Goal: Navigation & Orientation: Go to known website

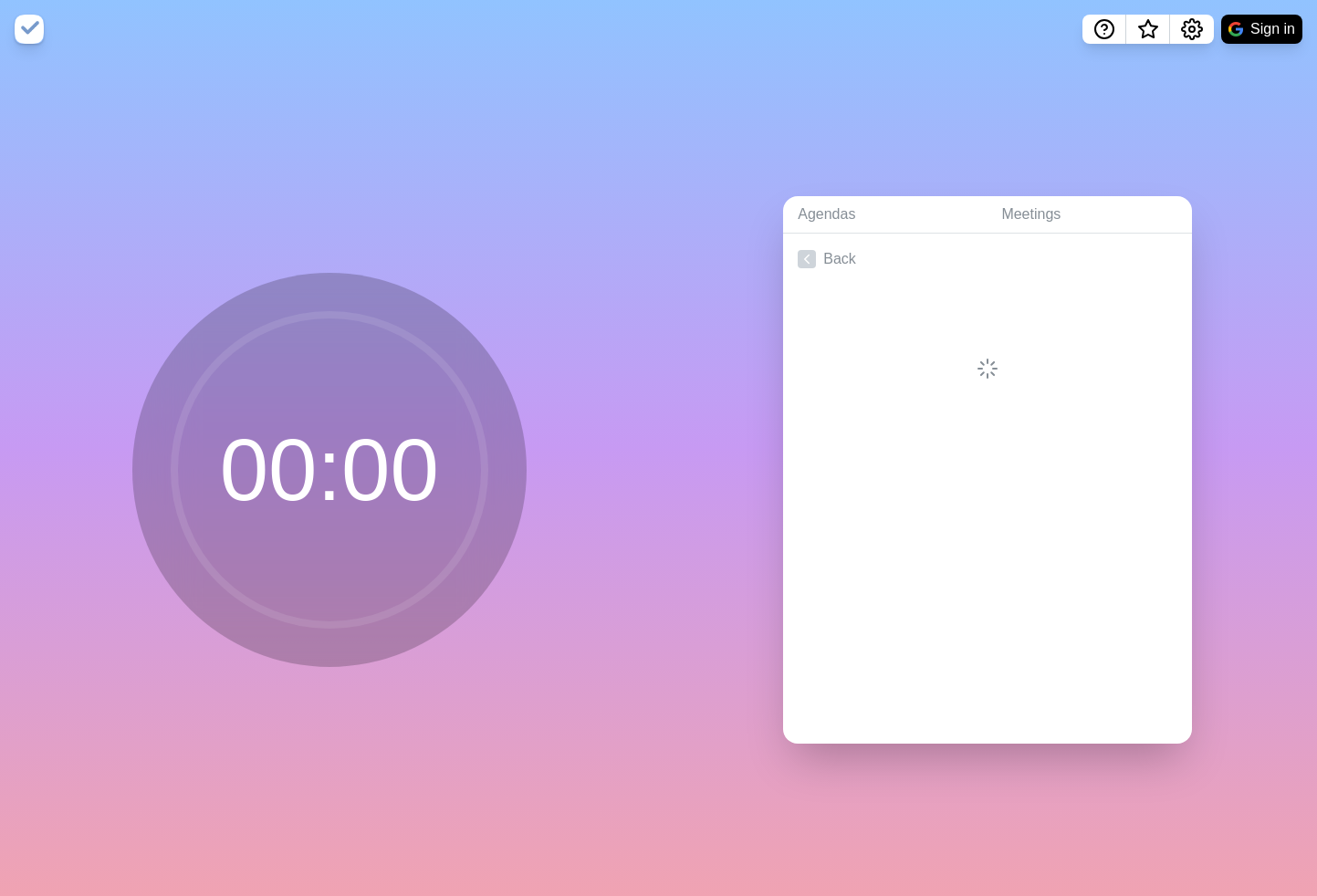
click at [1034, 153] on div at bounding box center [658, 448] width 1317 height 896
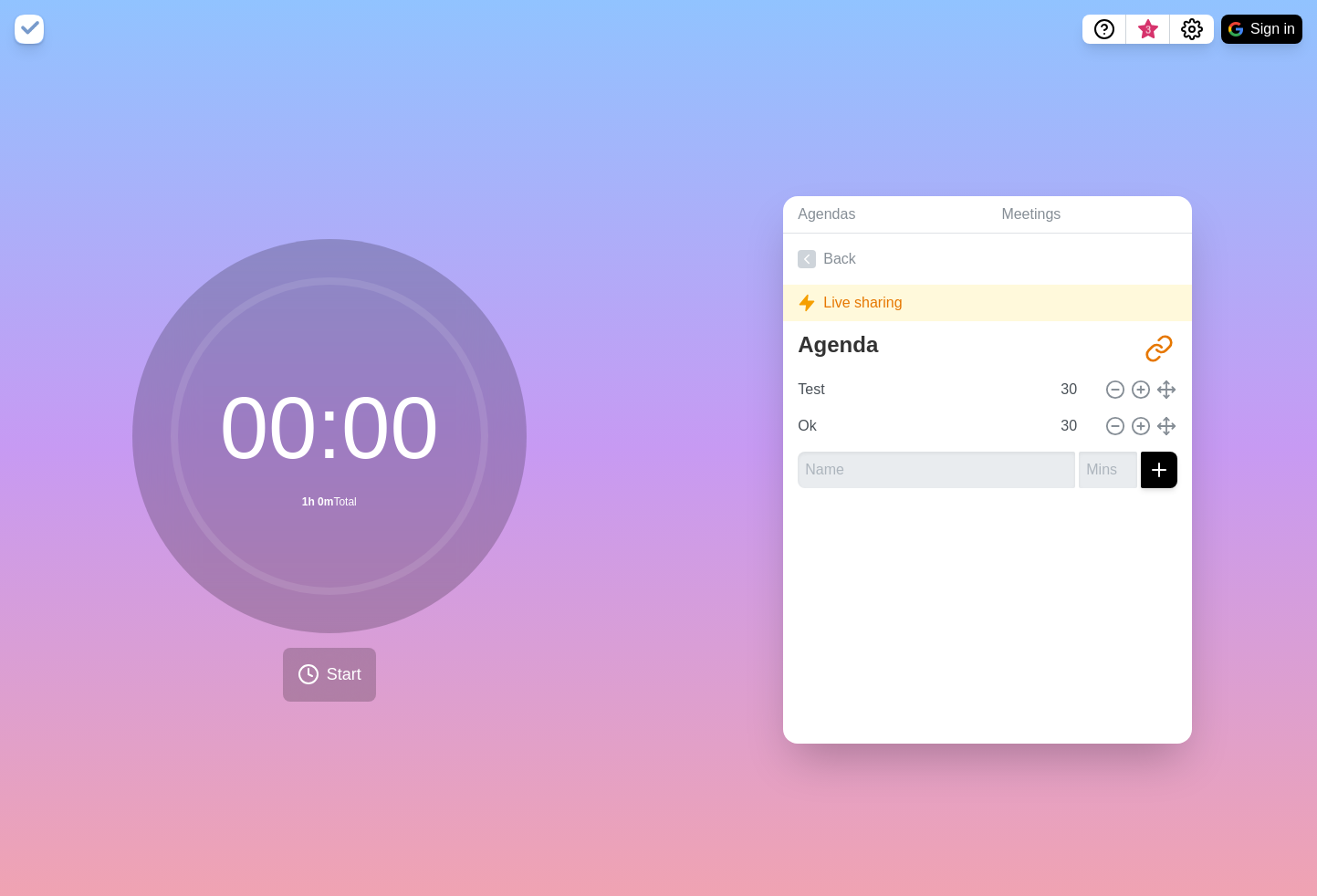
click at [33, 29] on img at bounding box center [29, 29] width 29 height 29
